Goal: Use online tool/utility: Utilize a website feature to perform a specific function

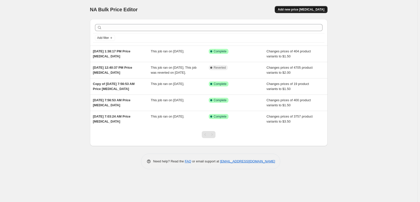
click at [316, 8] on span "Add new price [MEDICAL_DATA]" at bounding box center [301, 10] width 47 height 4
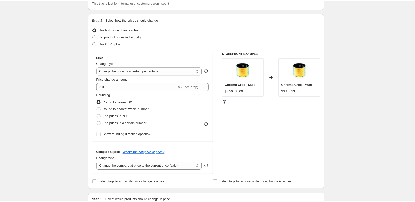
scroll to position [50, 0]
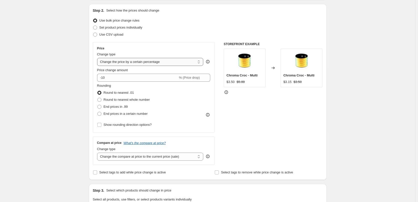
click at [135, 62] on select "Change the price to a certain amount Change the price by a certain amount Chang…" at bounding box center [150, 62] width 106 height 8
select select "to"
click at [98, 58] on select "Change the price to a certain amount Change the price by a certain amount Chang…" at bounding box center [150, 62] width 106 height 8
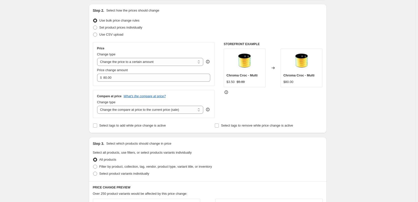
type input "80.00"
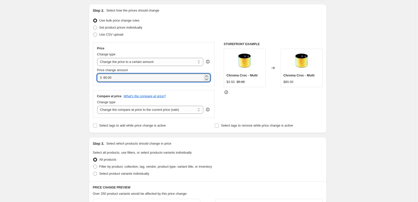
drag, startPoint x: 126, startPoint y: 80, endPoint x: 93, endPoint y: 80, distance: 33.3
click at [93, 80] on div "Step 2. Select how the prices should change Use bulk price change rules Set pro…" at bounding box center [208, 68] width 238 height 129
